Goal: Task Accomplishment & Management: Use online tool/utility

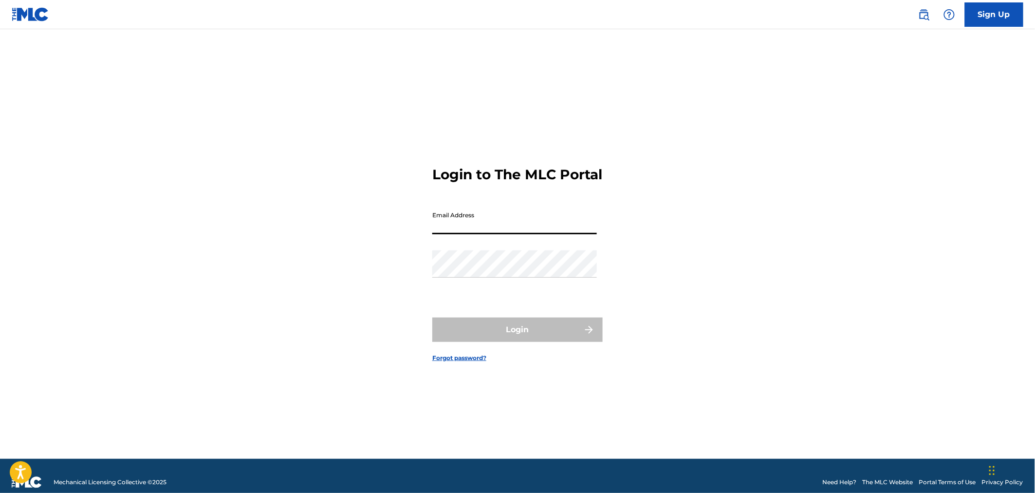
type input "[PERSON_NAME][EMAIL_ADDRESS][DOMAIN_NAME]"
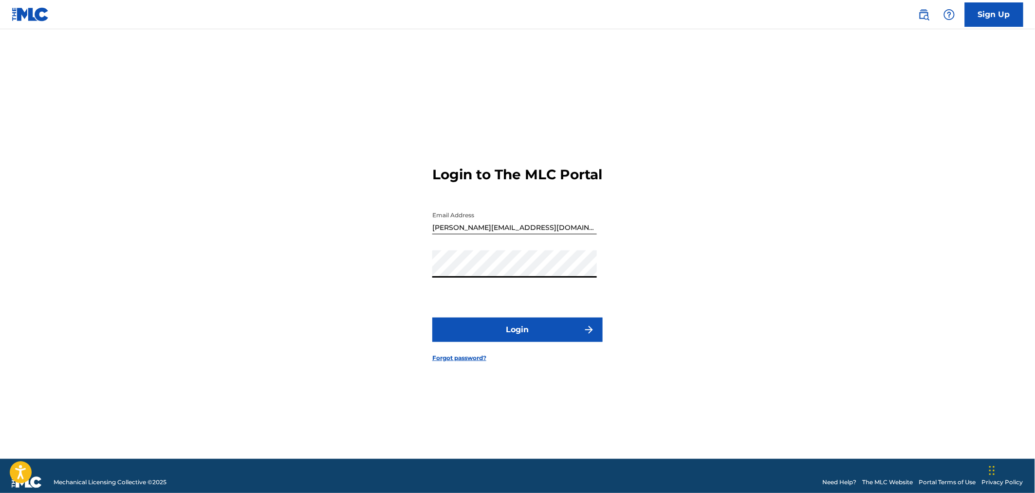
click at [508, 333] on button "Login" at bounding box center [517, 330] width 170 height 24
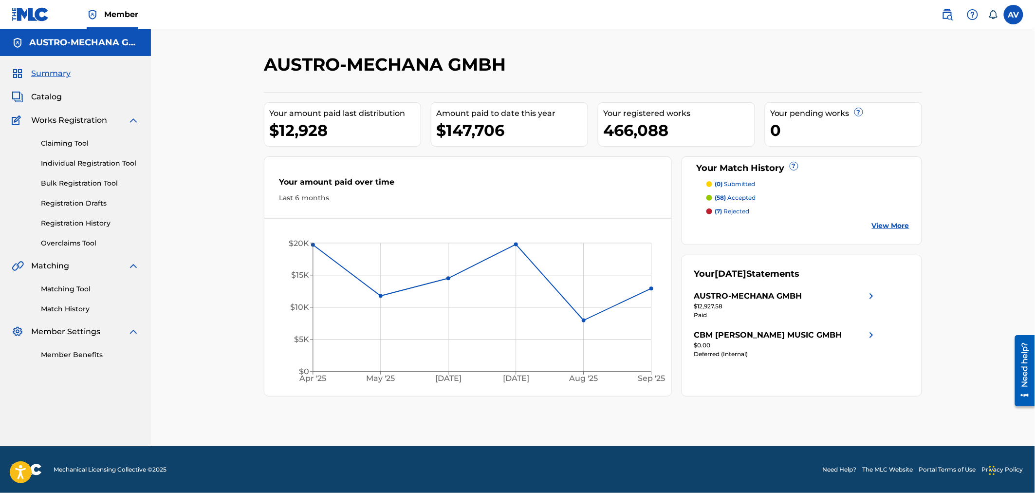
click at [79, 244] on link "Overclaims Tool" at bounding box center [90, 243] width 98 height 10
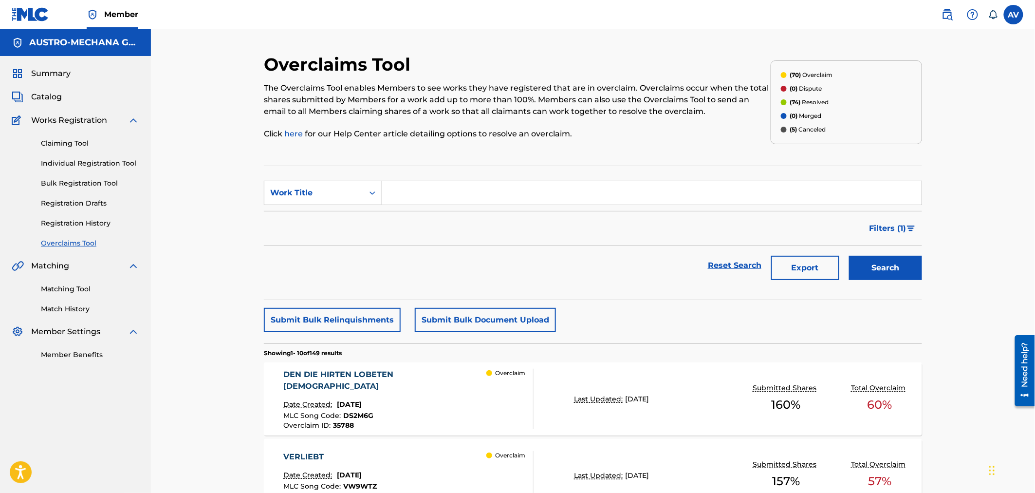
click at [398, 376] on div "DEN DIE HIRTEN LOBETEN [DEMOGRAPHIC_DATA]" at bounding box center [385, 380] width 203 height 23
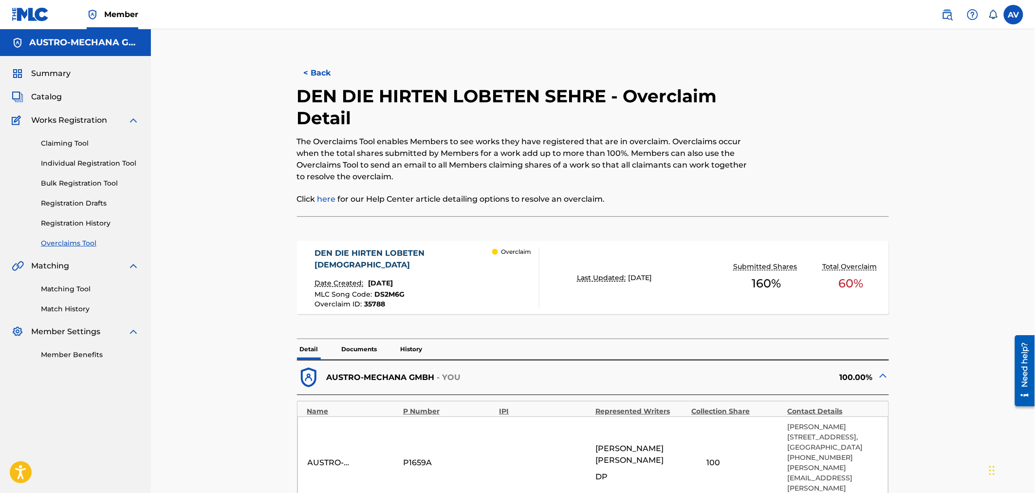
click at [401, 261] on div "DEN DIE HIRTEN LOBETEN [DEMOGRAPHIC_DATA]" at bounding box center [404, 258] width 178 height 23
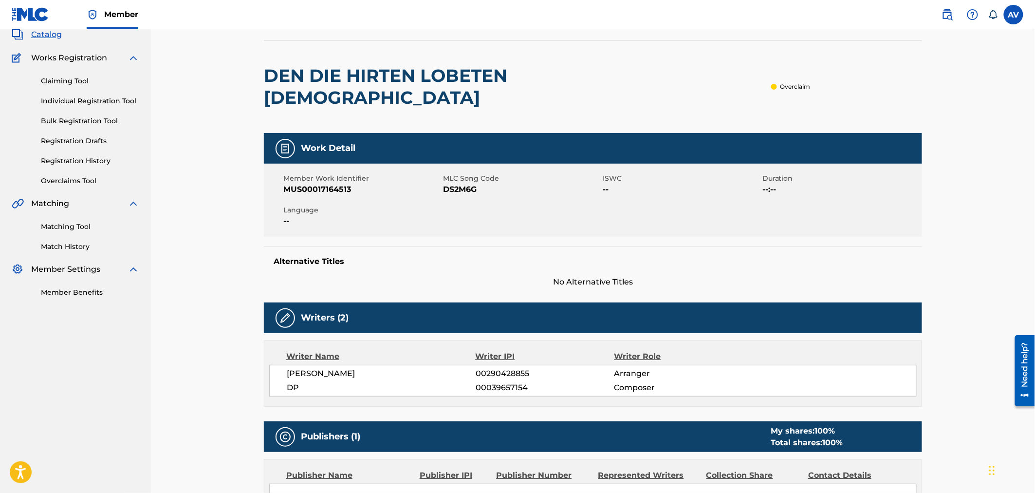
scroll to position [54, 0]
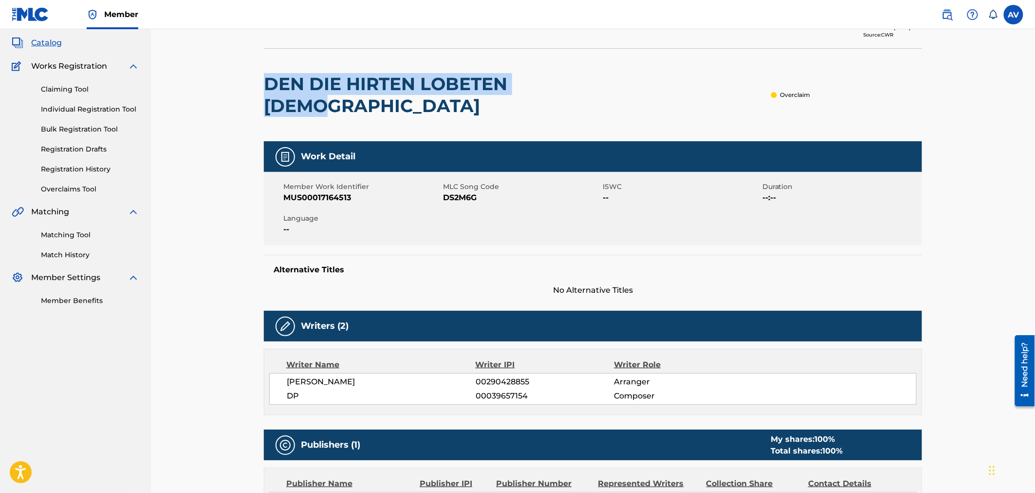
drag, startPoint x: 576, startPoint y: 83, endPoint x: 265, endPoint y: 85, distance: 310.7
click at [265, 85] on h2 "DEN DIE HIRTEN LOBETEN [DEMOGRAPHIC_DATA]" at bounding box center [461, 95] width 395 height 44
copy h2 "DEN DIE HIRTEN LOBETEN [DEMOGRAPHIC_DATA]"
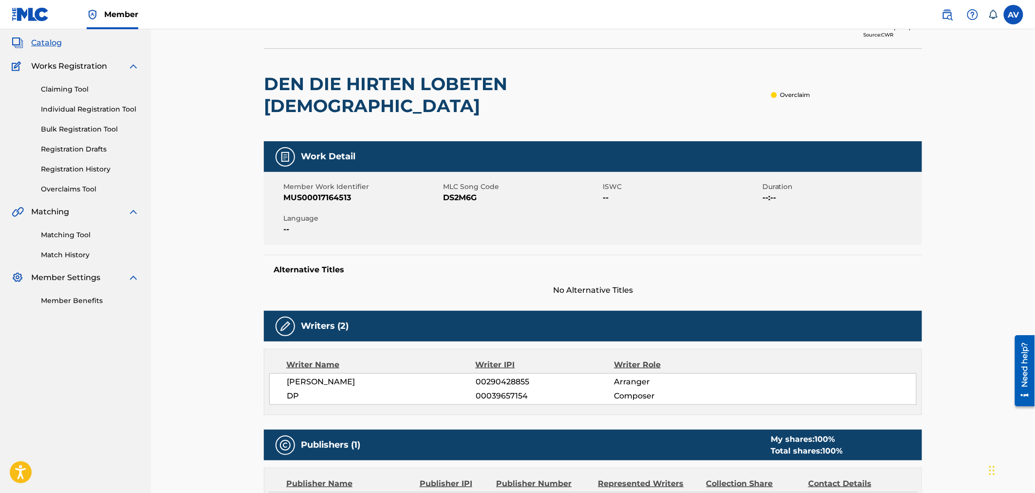
click at [308, 390] on span "DP" at bounding box center [381, 396] width 189 height 12
click at [339, 376] on span "[PERSON_NAME]" at bounding box center [381, 382] width 189 height 12
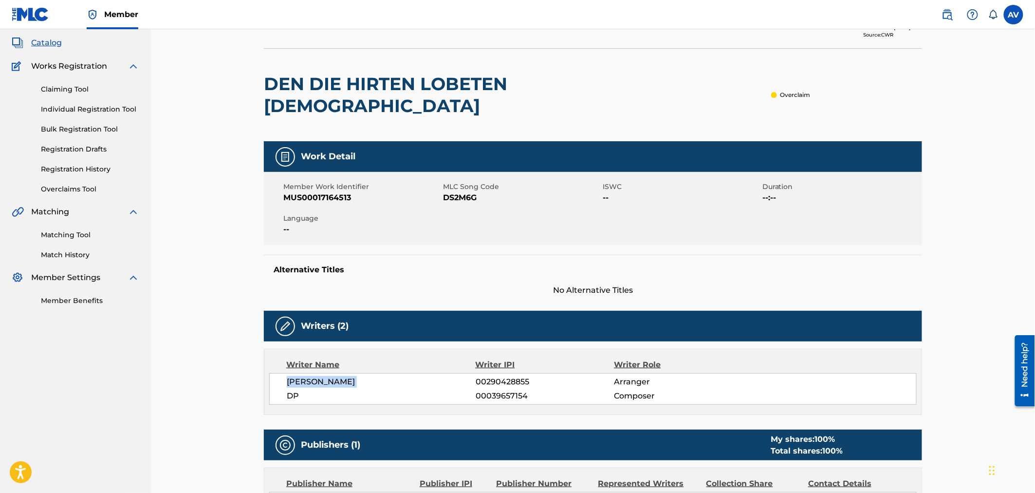
click at [343, 376] on span "[PERSON_NAME]" at bounding box center [381, 382] width 189 height 12
drag, startPoint x: 345, startPoint y: 360, endPoint x: 324, endPoint y: 360, distance: 20.5
click at [324, 376] on span "[PERSON_NAME]" at bounding box center [381, 382] width 189 height 12
copy span "[PERSON_NAME]"
click at [723, 258] on div "Alternative Titles No Alternative Titles" at bounding box center [593, 275] width 658 height 41
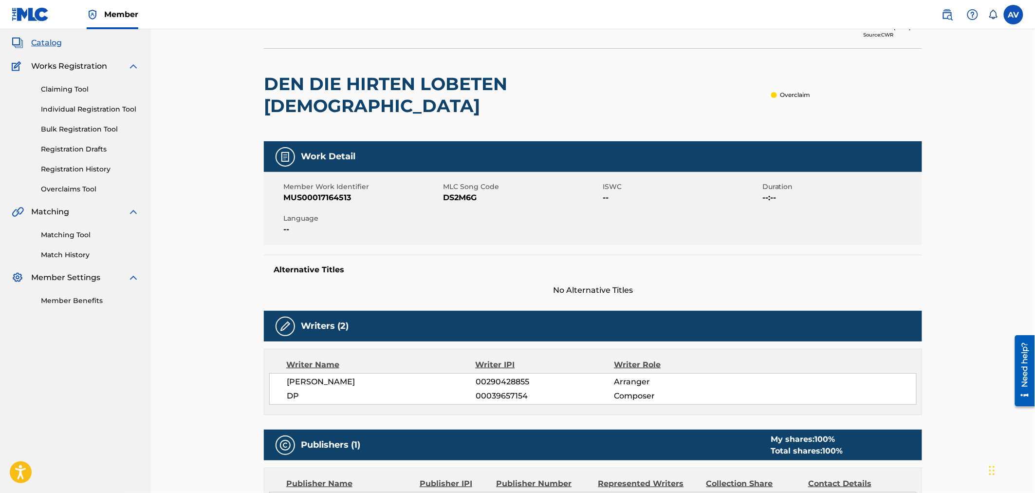
click at [68, 188] on link "Overclaims Tool" at bounding box center [90, 189] width 98 height 10
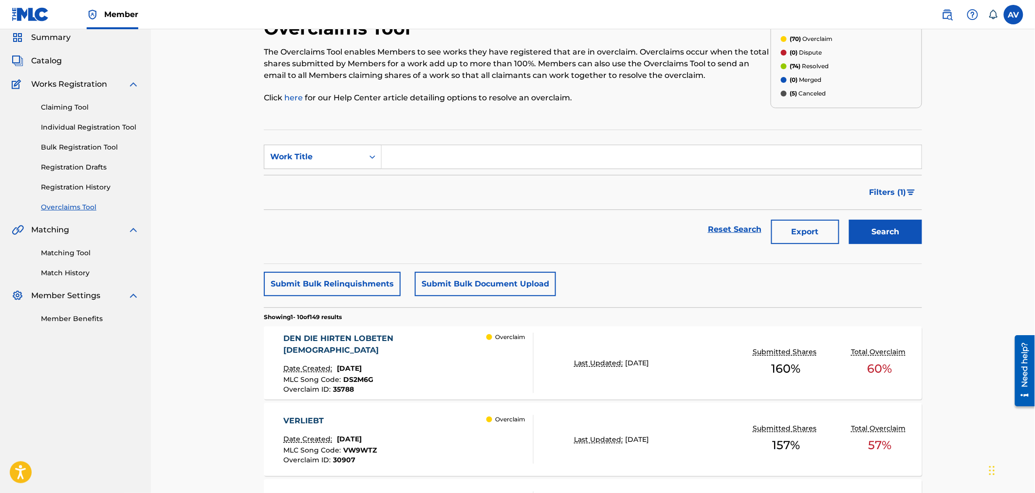
scroll to position [54, 0]
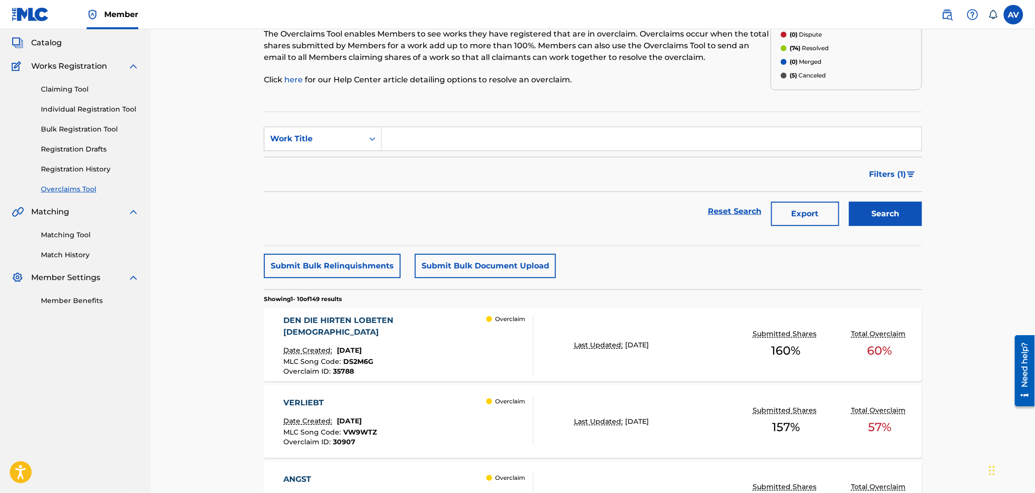
click at [377, 321] on div "DEN DIE HIRTEN LOBETEN [DEMOGRAPHIC_DATA]" at bounding box center [385, 326] width 203 height 23
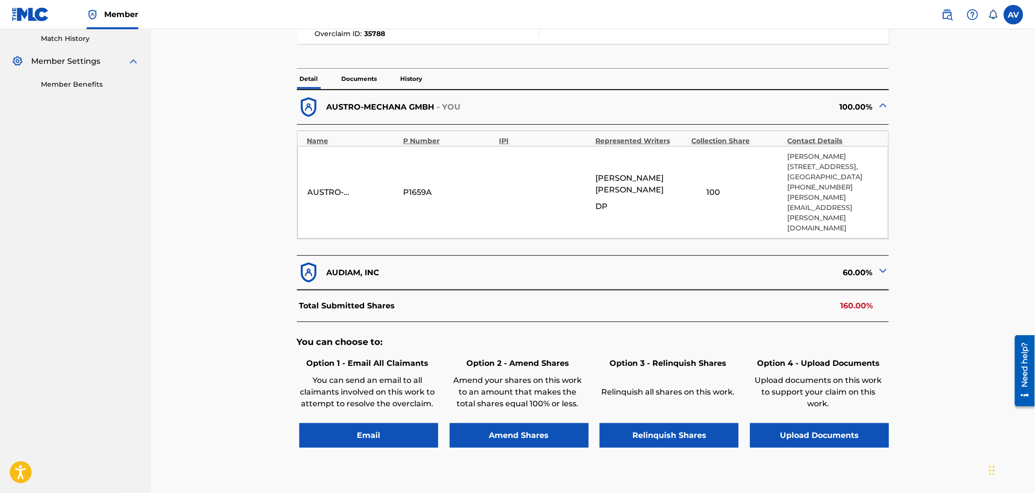
scroll to position [314, 0]
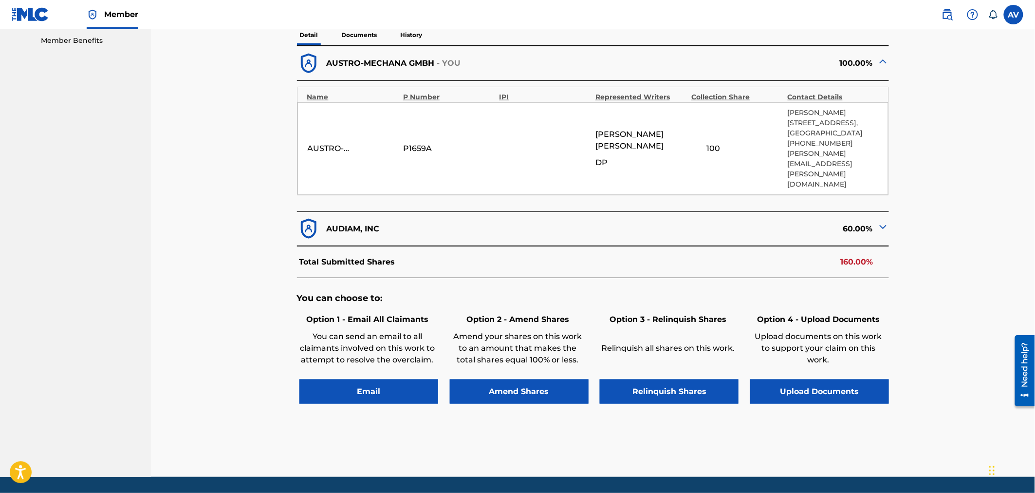
click at [508, 379] on button "Amend Shares" at bounding box center [519, 391] width 139 height 24
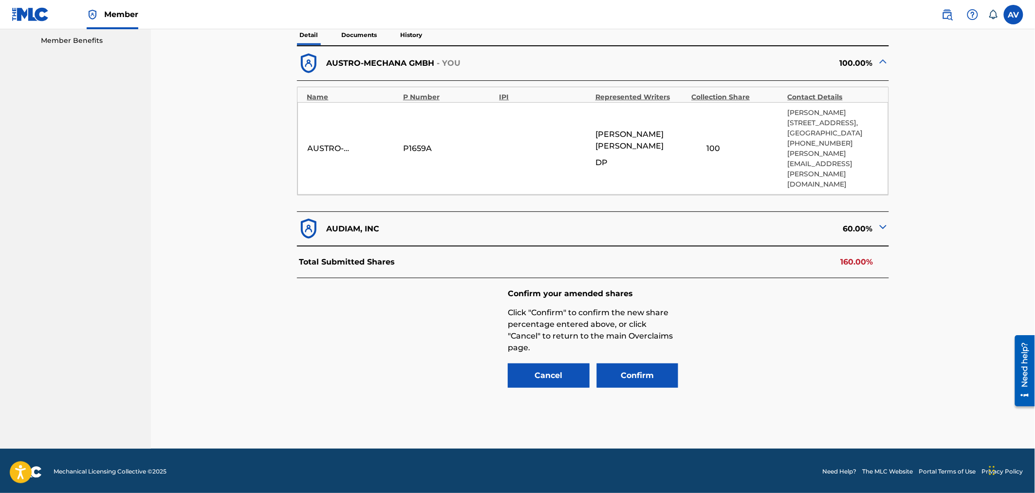
scroll to position [286, 0]
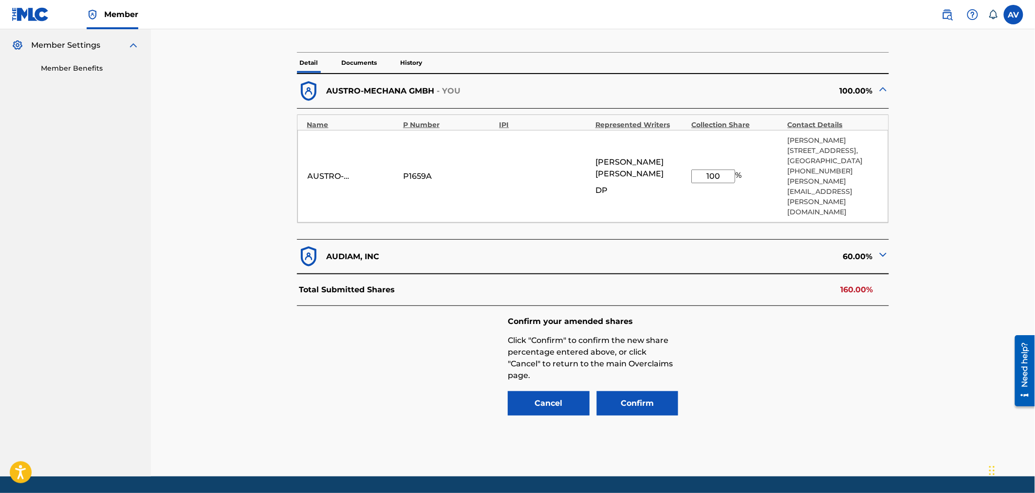
drag, startPoint x: 703, startPoint y: 158, endPoint x: 726, endPoint y: 161, distance: 23.1
click at [726, 169] on input "100" at bounding box center [714, 176] width 44 height 14
type input "40"
click at [660, 391] on button "Confirm" at bounding box center [638, 403] width 82 height 24
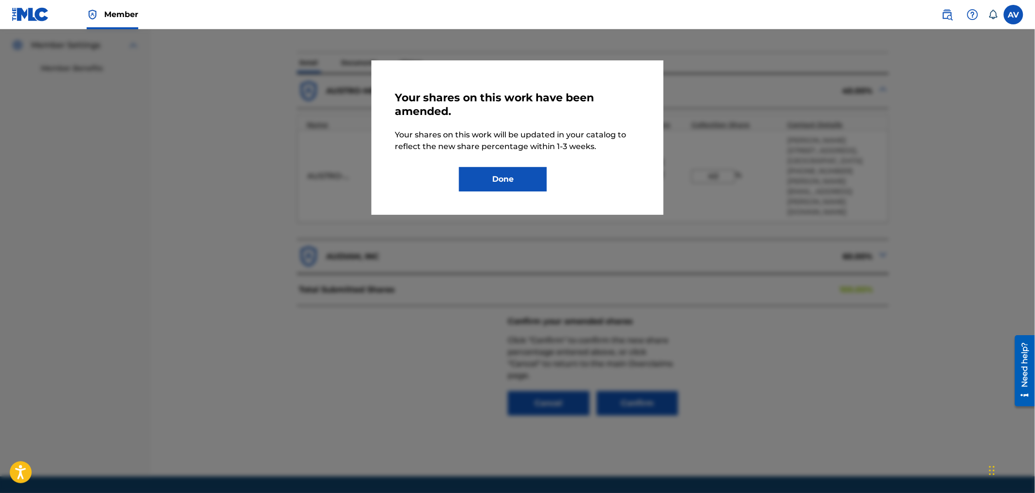
click at [480, 170] on button "Done" at bounding box center [503, 179] width 88 height 24
